Goal: Transaction & Acquisition: Purchase product/service

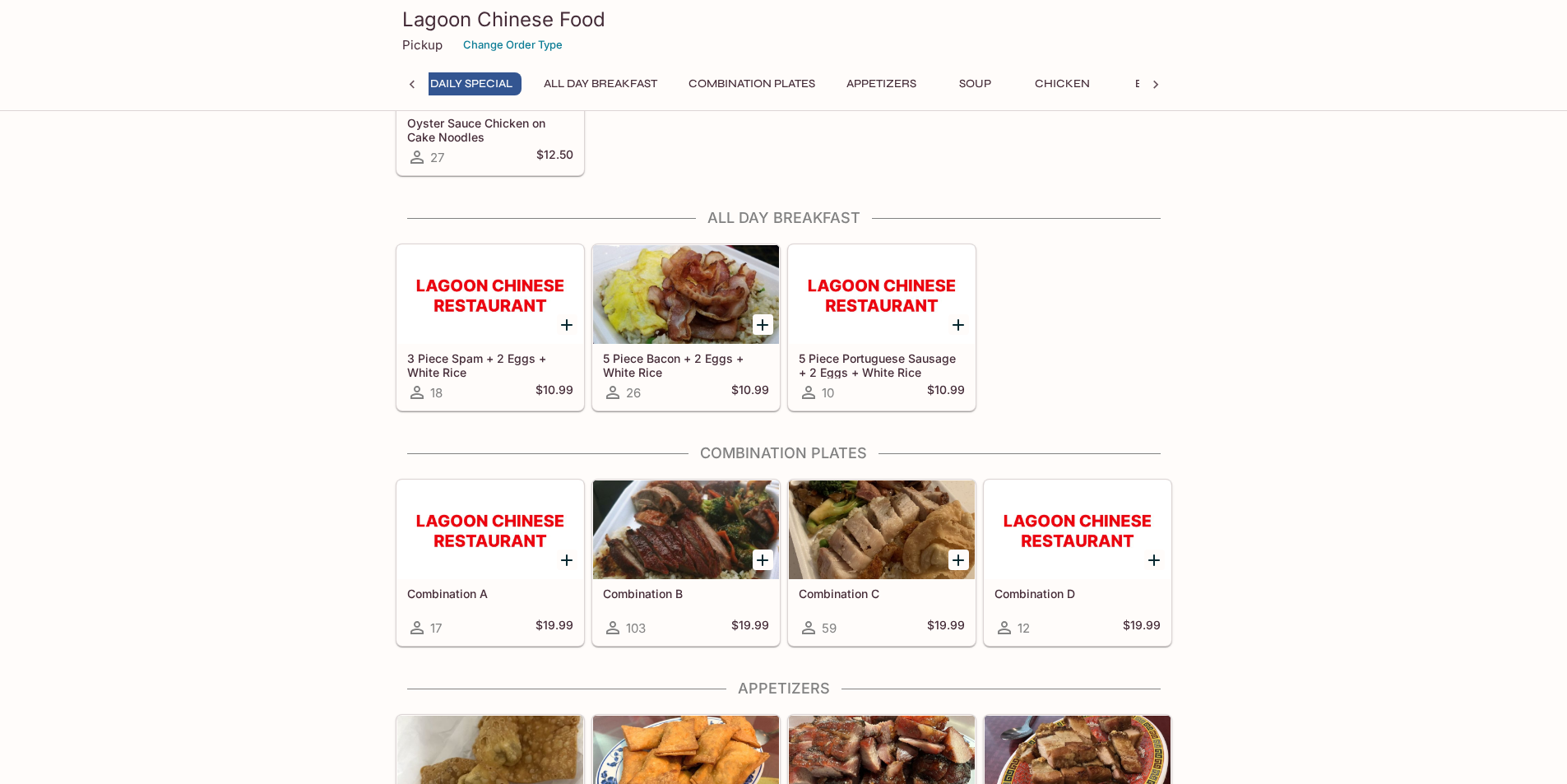
scroll to position [0, 7]
click at [745, 79] on button "Combination Plates" at bounding box center [759, 84] width 145 height 23
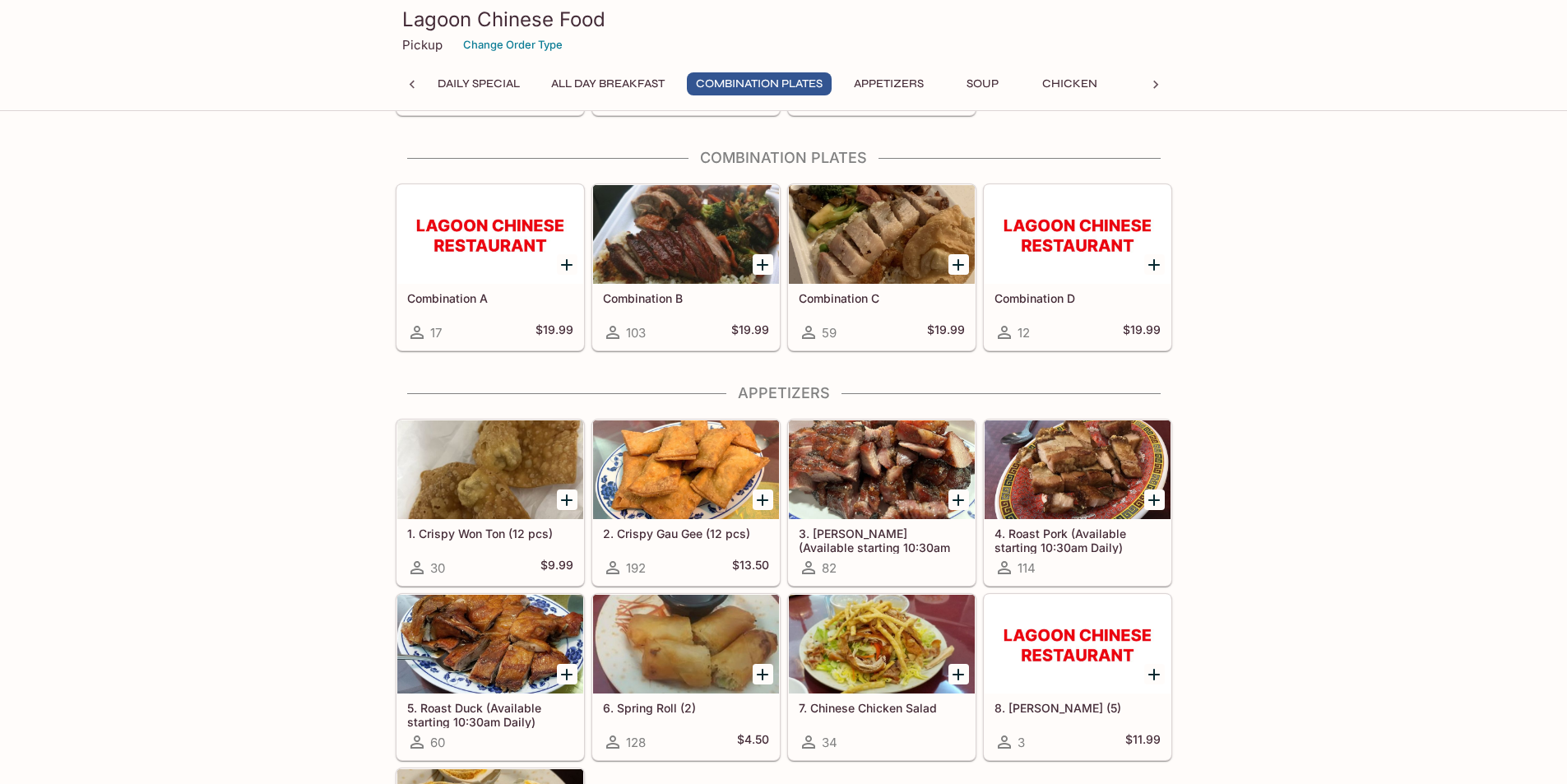
scroll to position [468, 0]
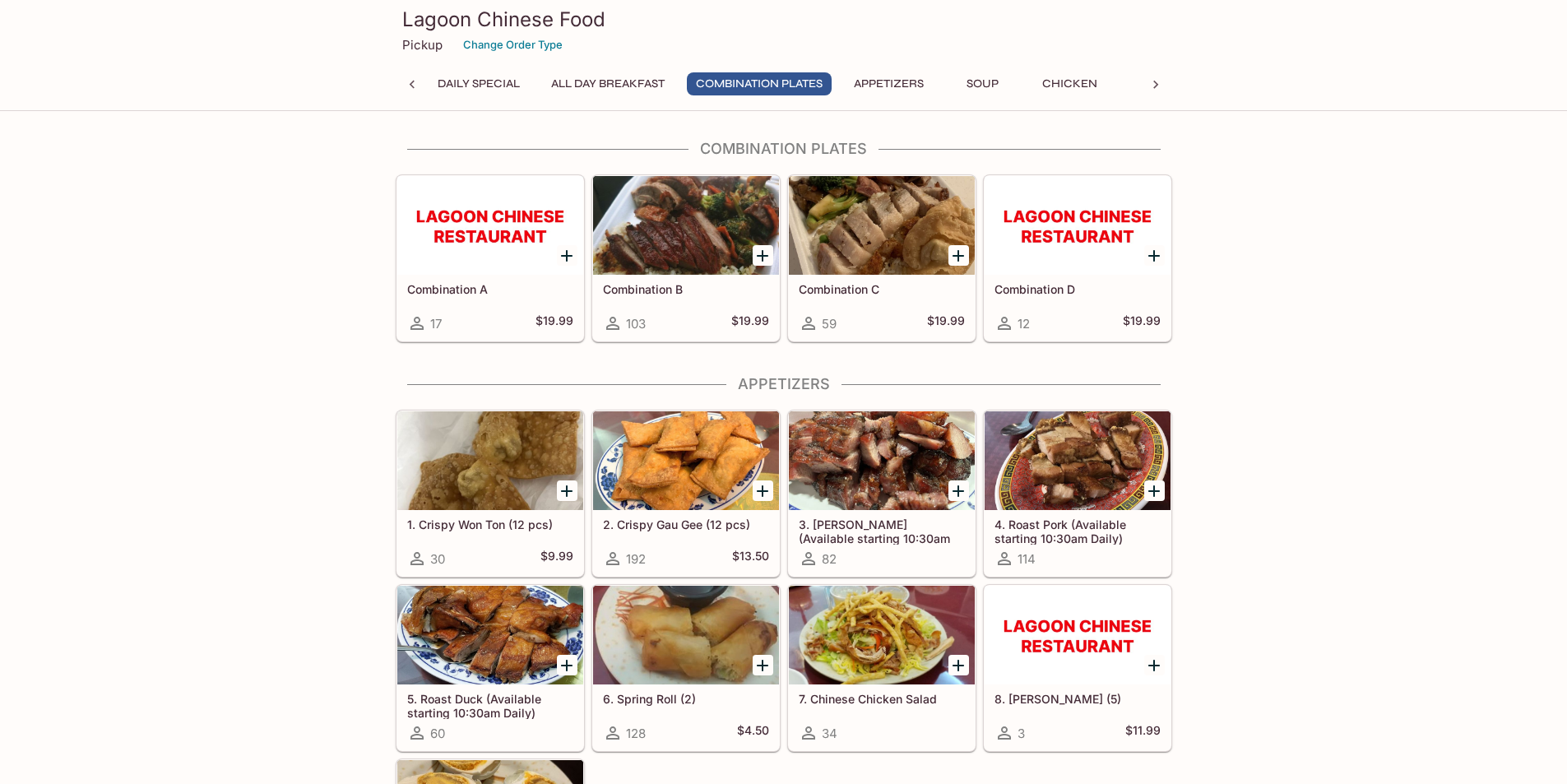
click at [486, 79] on button "Daily Special" at bounding box center [479, 84] width 100 height 23
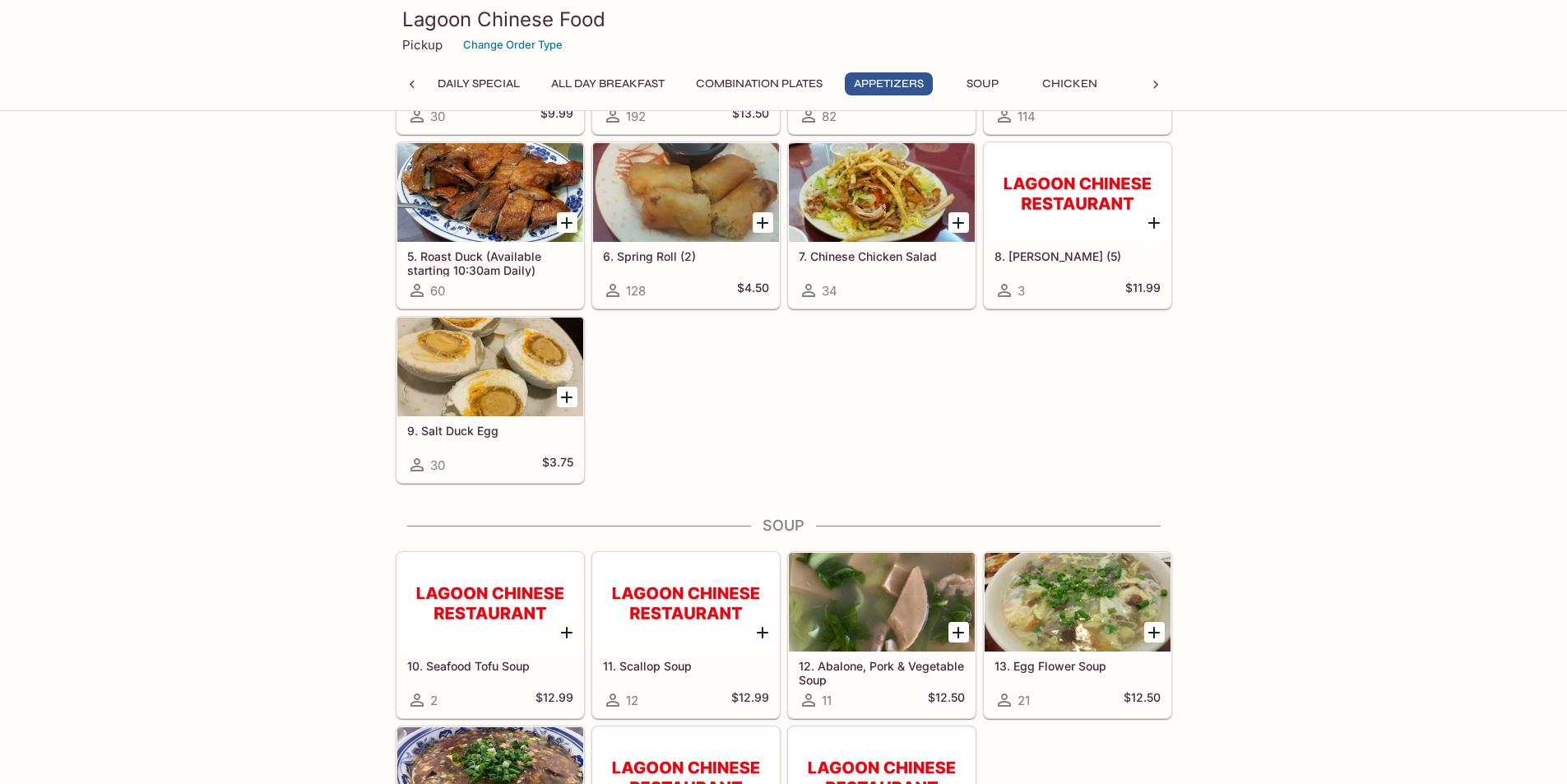
scroll to position [740, 0]
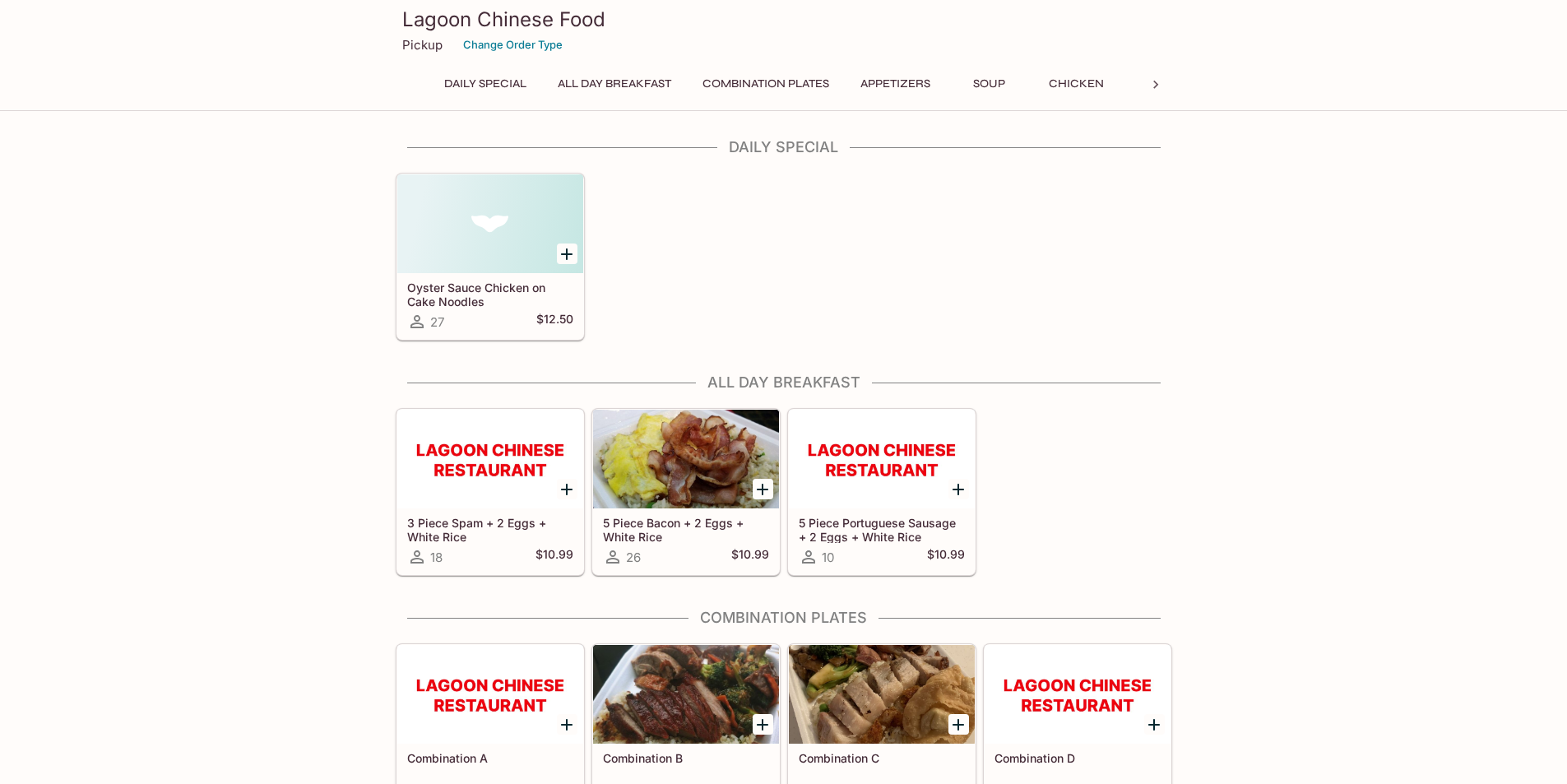
click at [831, 83] on button "Combination Plates" at bounding box center [765, 84] width 145 height 23
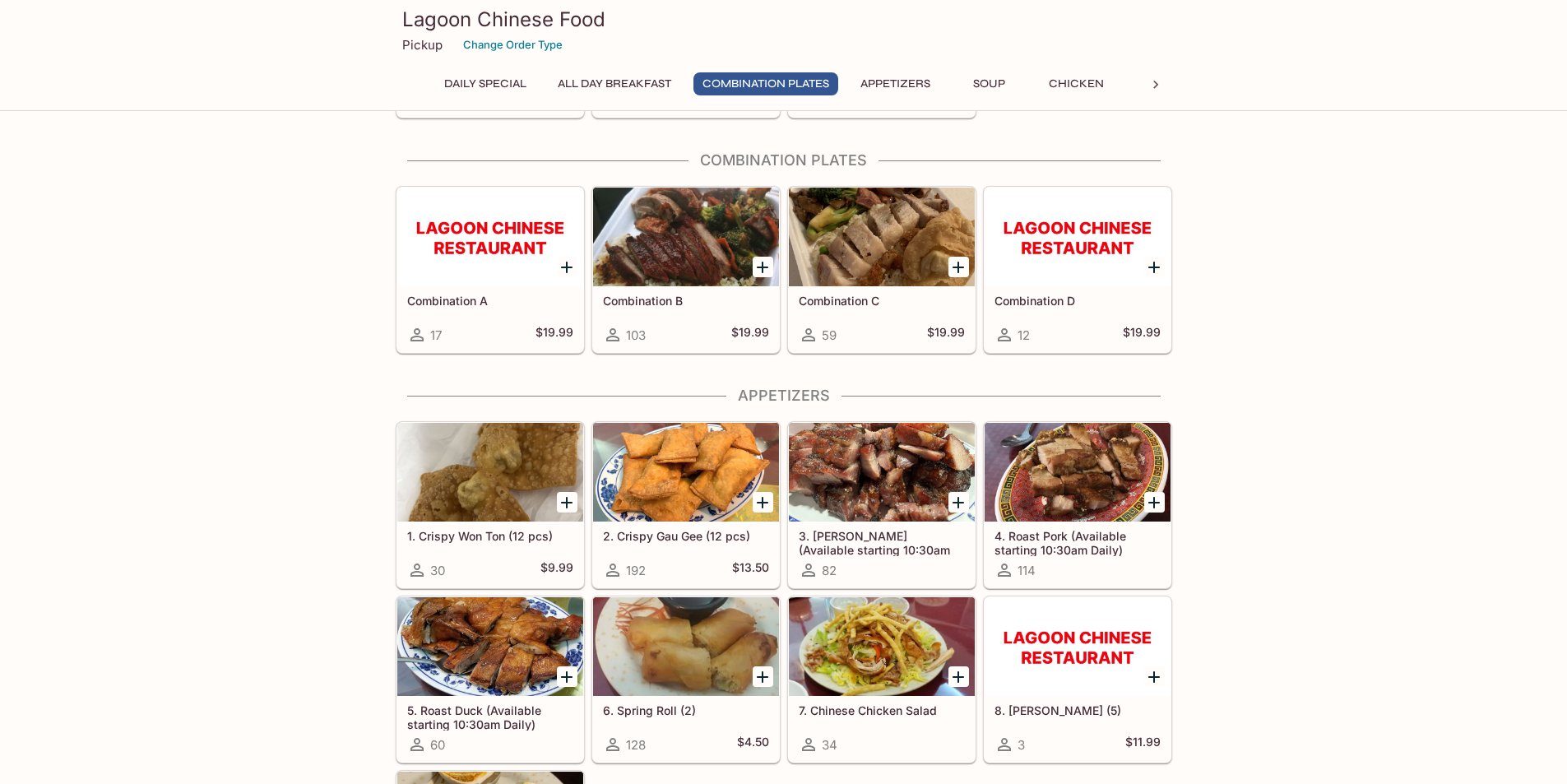
scroll to position [468, 0]
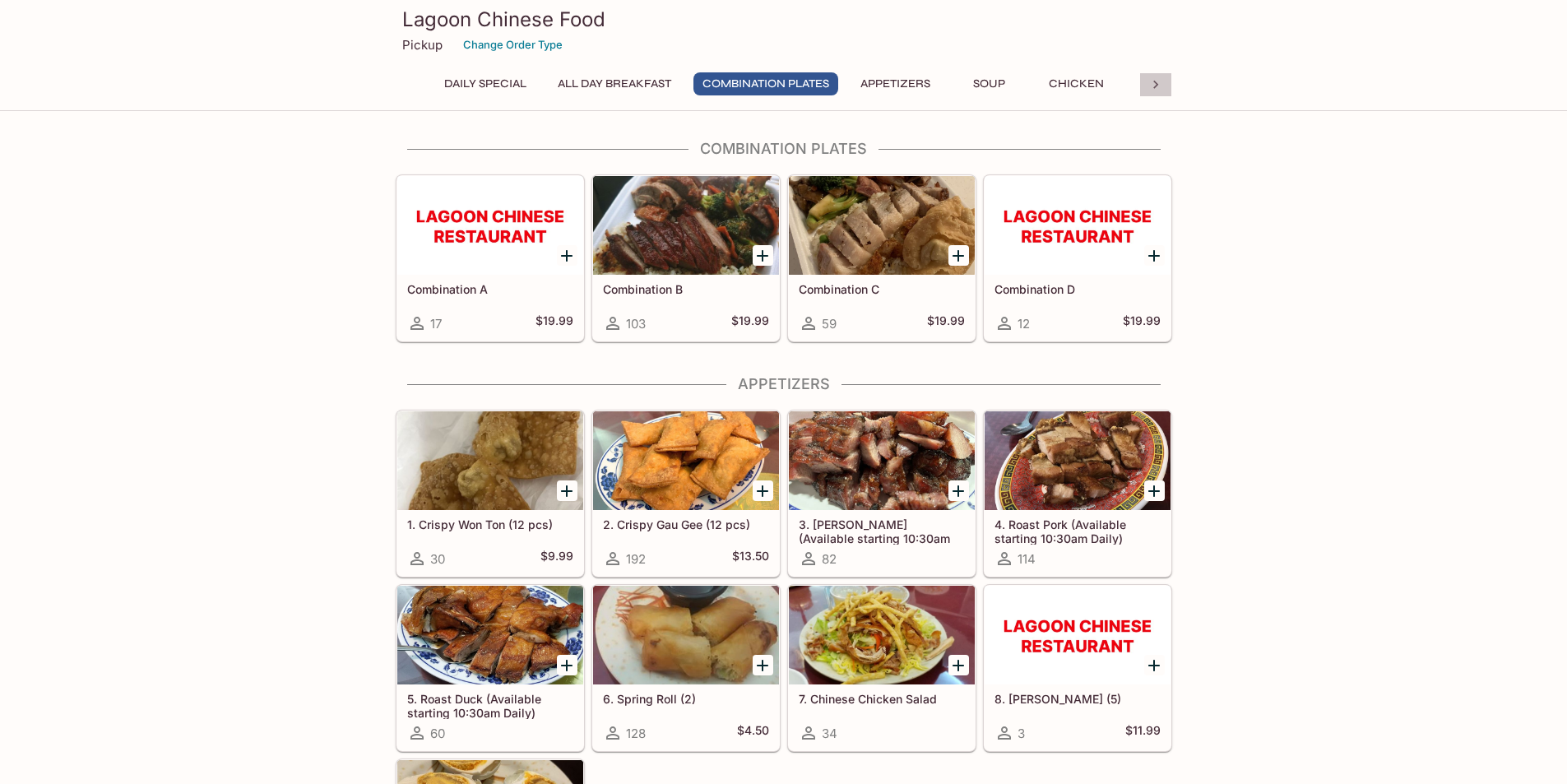
click at [1156, 79] on icon at bounding box center [1156, 85] width 17 height 17
click at [1079, 88] on button "Vegetables/Tofu" at bounding box center [1093, 84] width 126 height 23
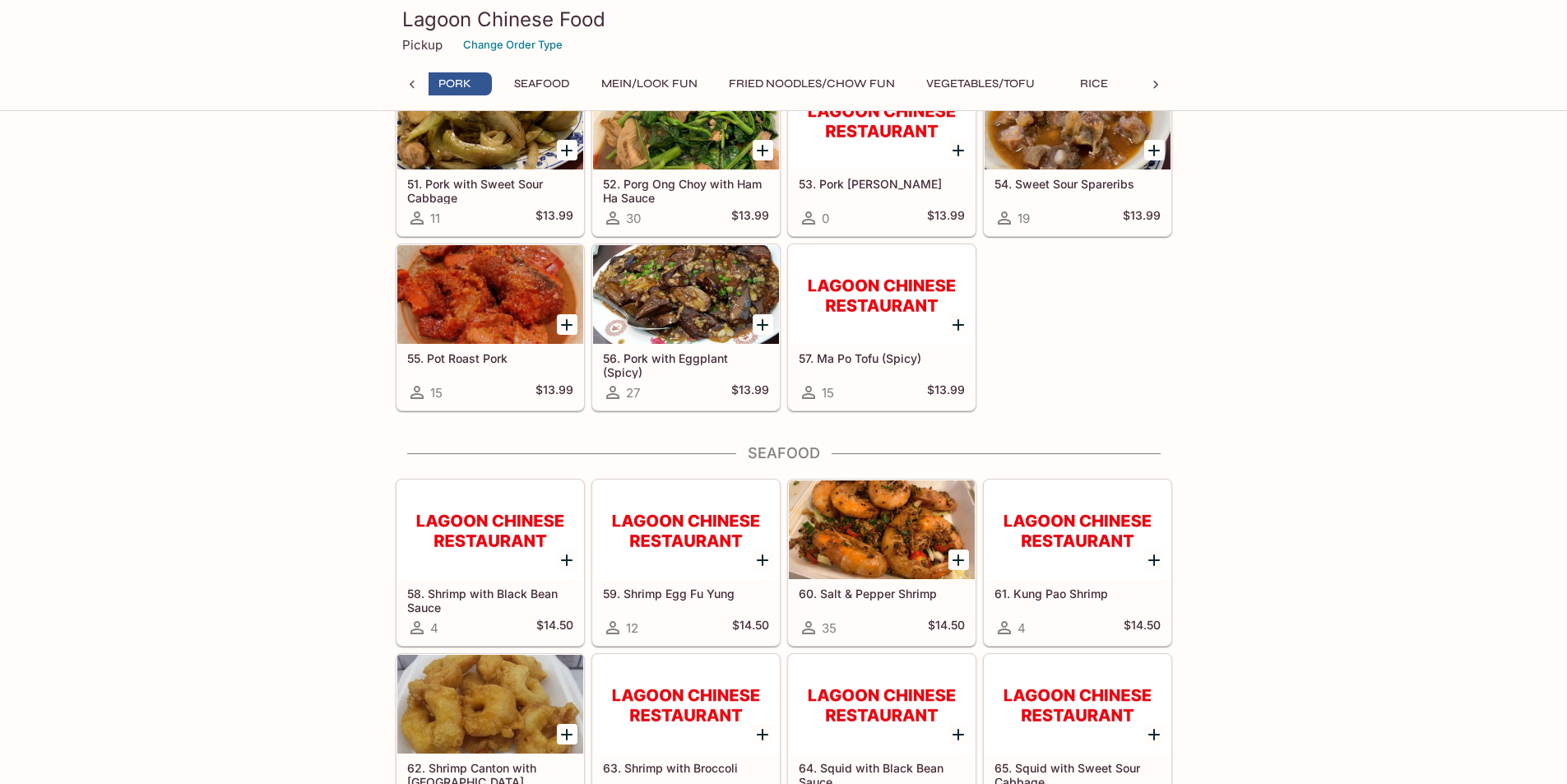
scroll to position [0, 794]
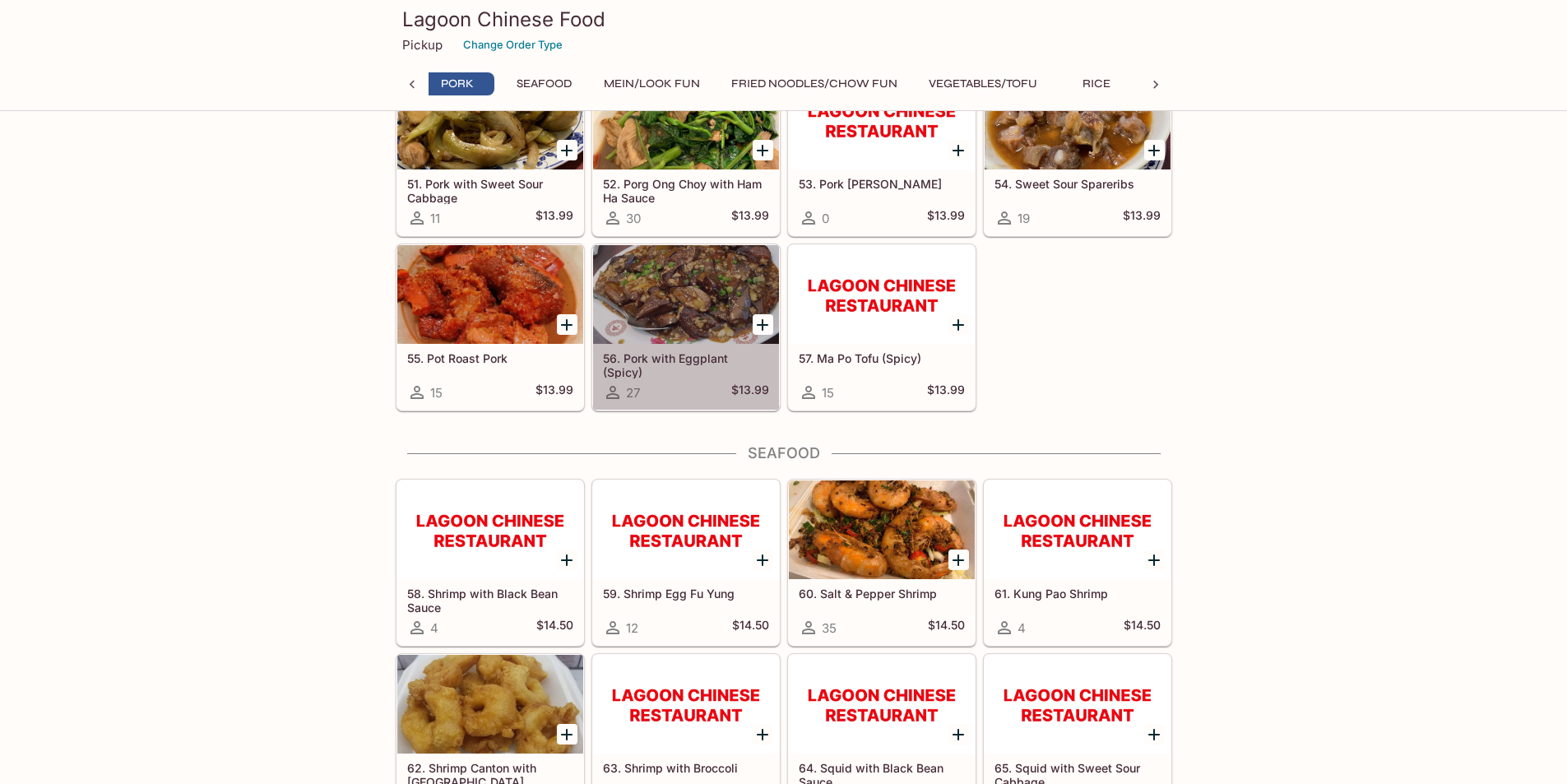
click at [717, 324] on div at bounding box center [686, 294] width 186 height 98
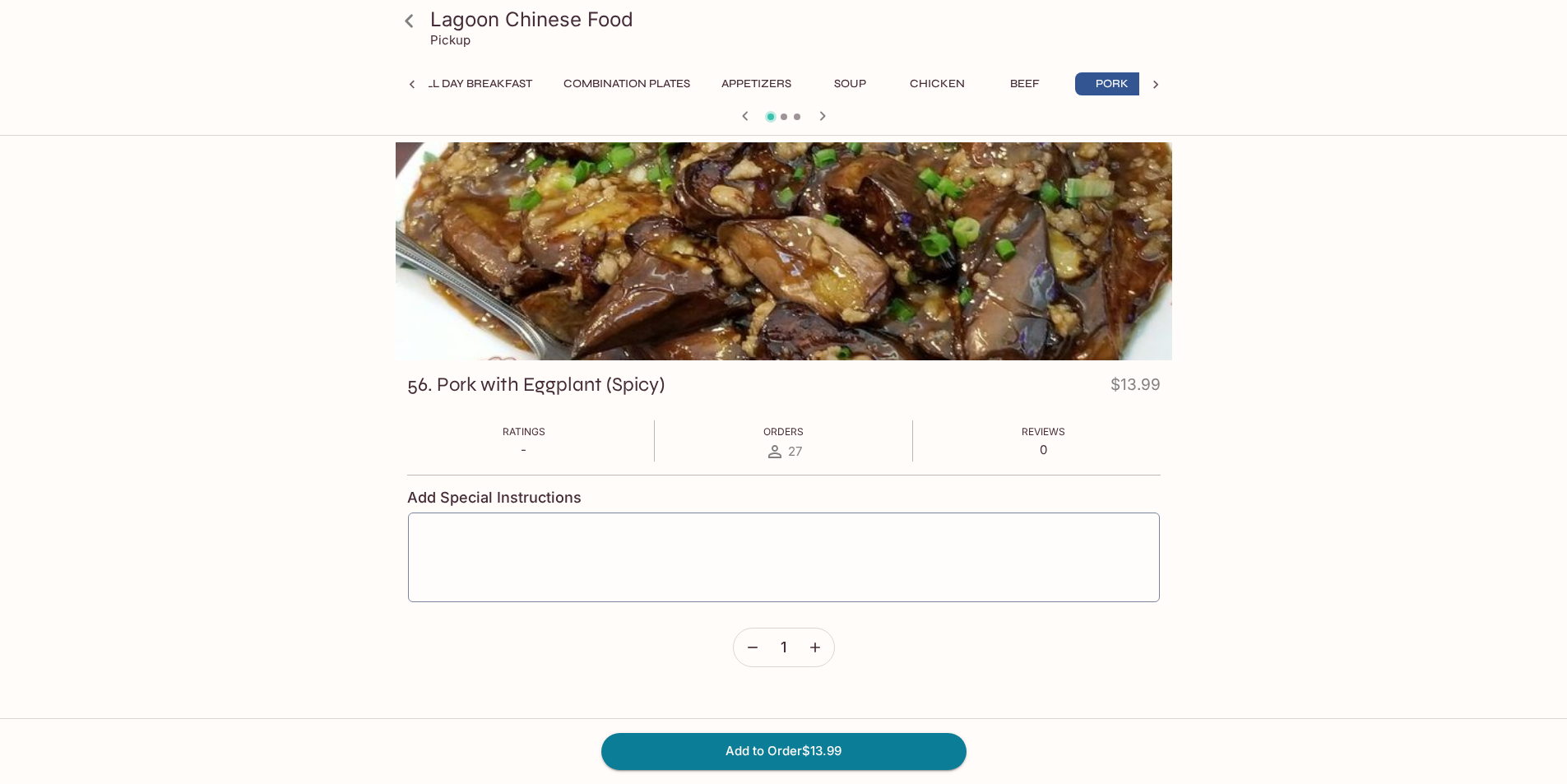
scroll to position [0, 157]
click at [1153, 78] on icon at bounding box center [1156, 85] width 17 height 17
click at [406, 82] on icon at bounding box center [412, 85] width 17 height 17
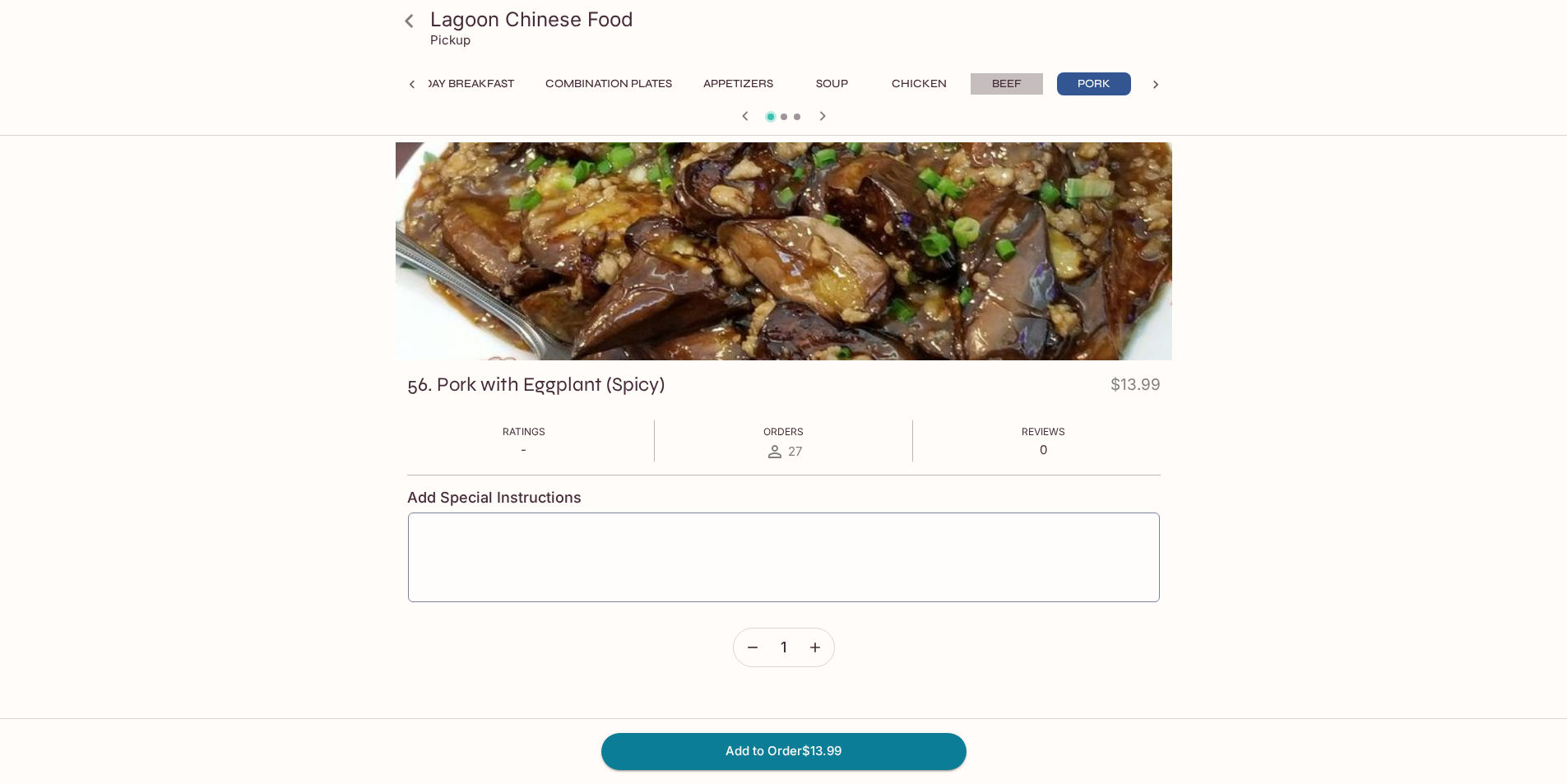
click at [1001, 78] on button "Beef" at bounding box center [1007, 84] width 74 height 23
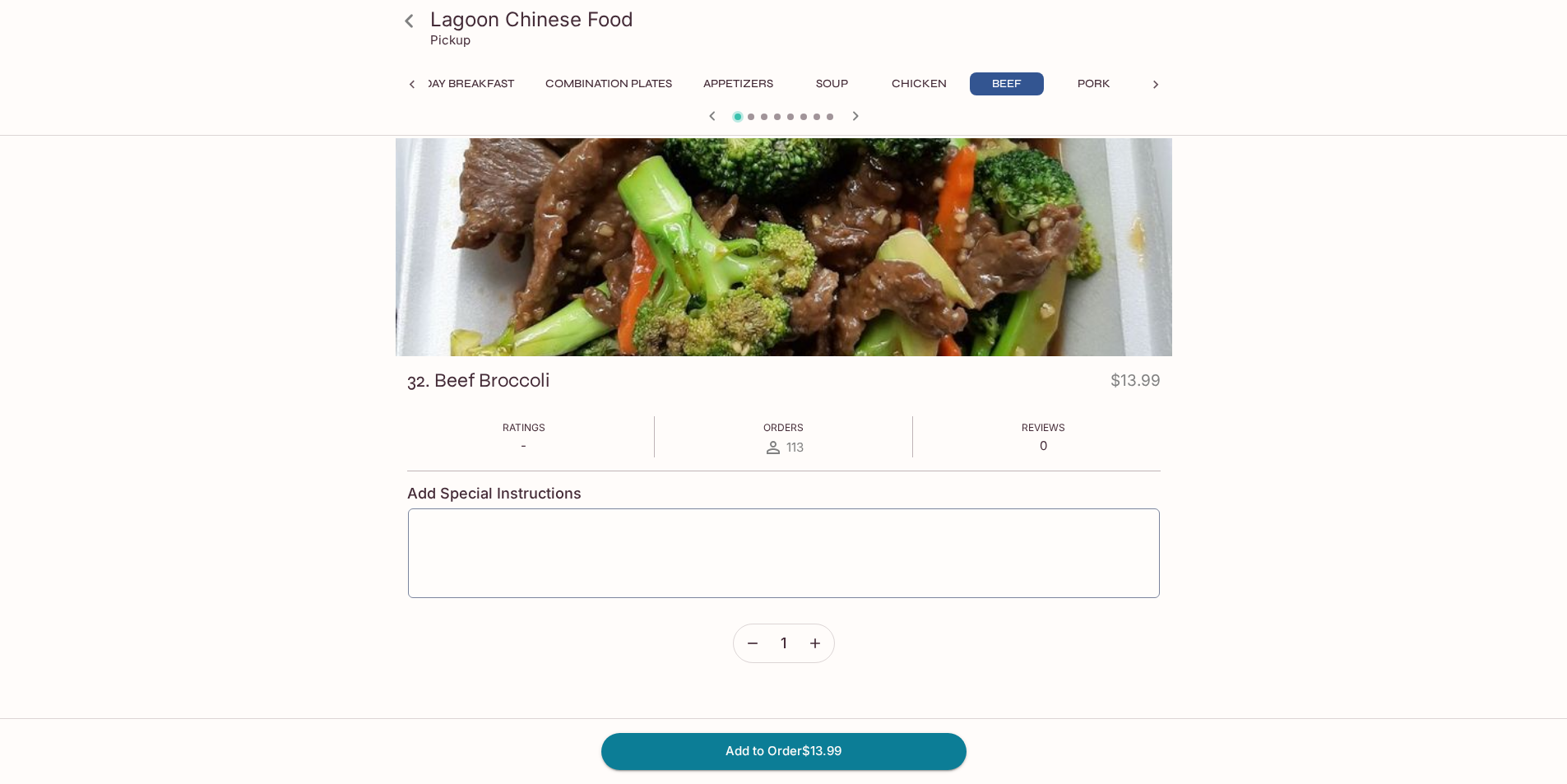
scroll to position [0, 0]
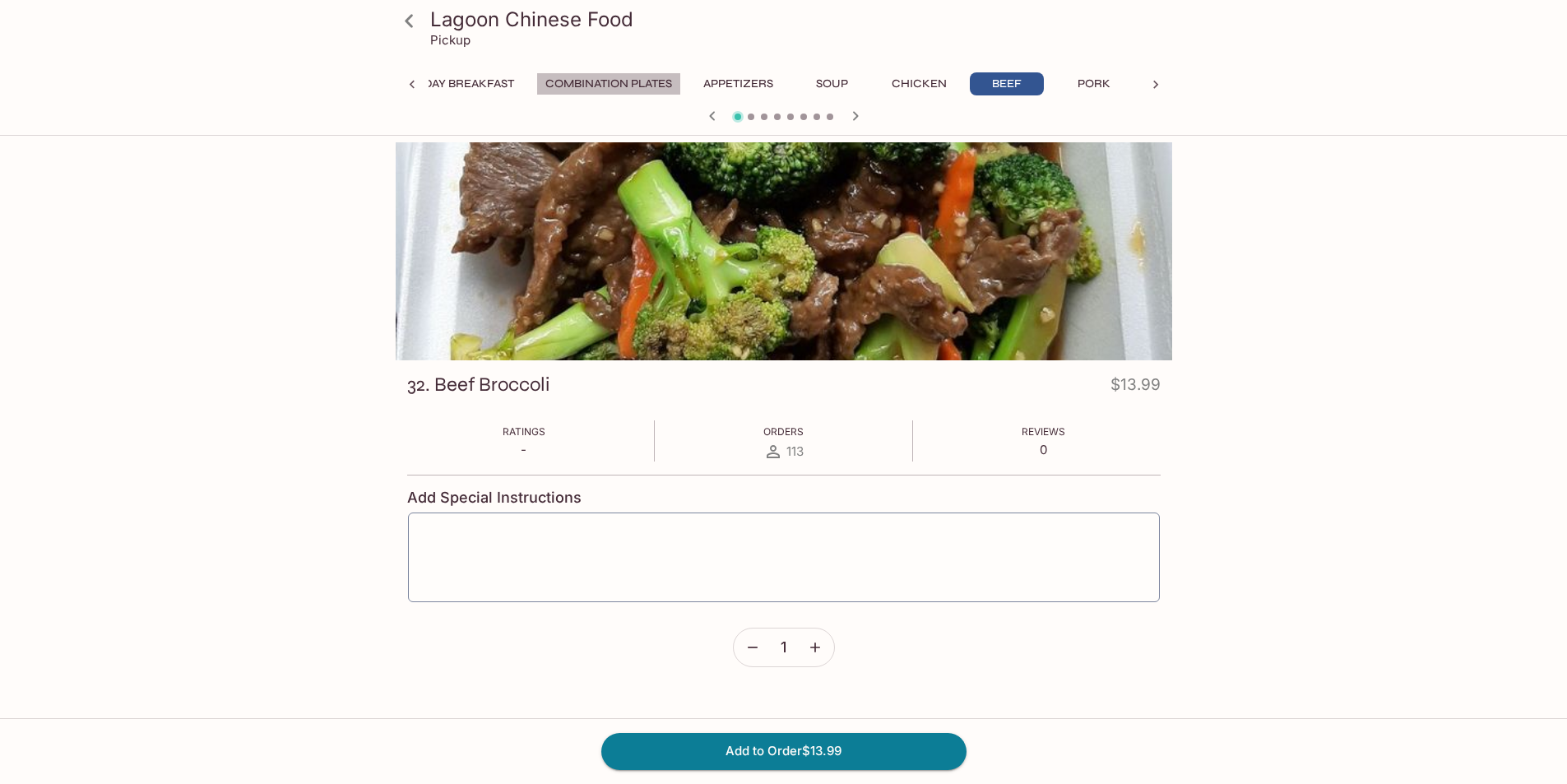
click at [576, 83] on button "Combination Plates" at bounding box center [608, 84] width 145 height 23
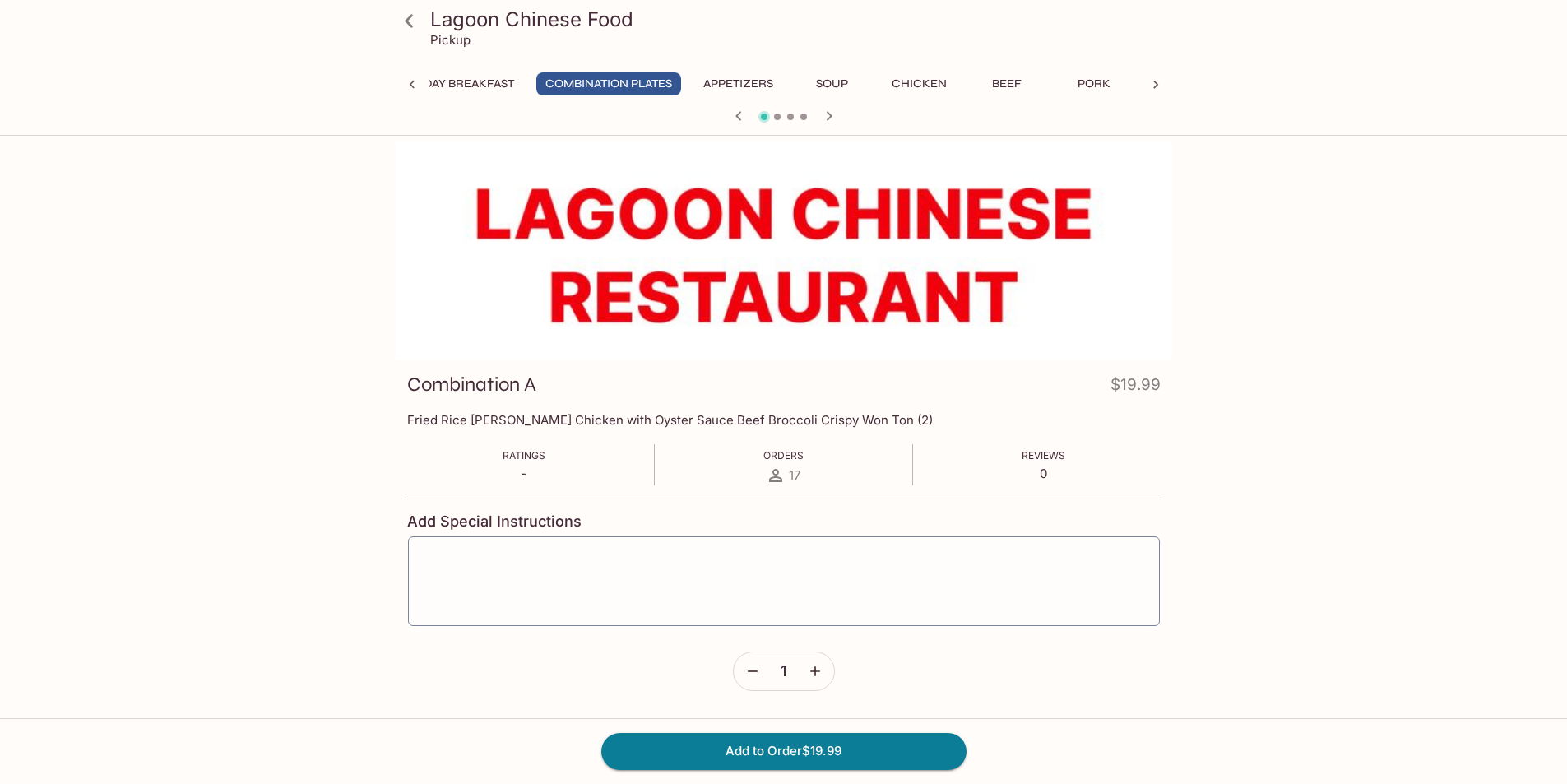
scroll to position [409, 0]
